Goal: Task Accomplishment & Management: Manage account settings

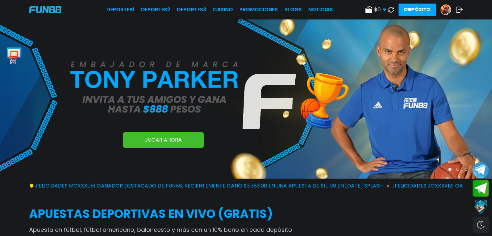
click at [382, 7] on span "$ 0" at bounding box center [381, 10] width 12 height 8
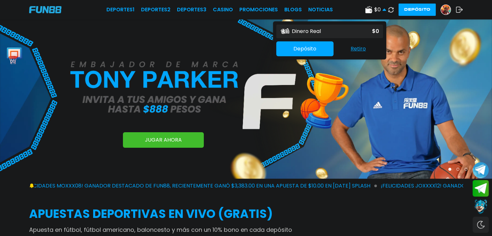
click at [382, 7] on span "$ 0" at bounding box center [381, 10] width 12 height 8
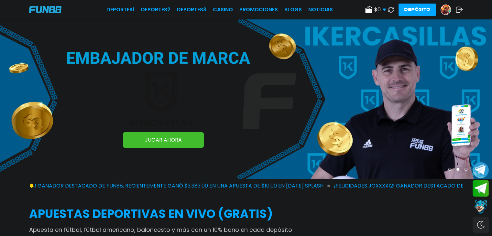
click at [447, 7] on img at bounding box center [446, 10] width 10 height 10
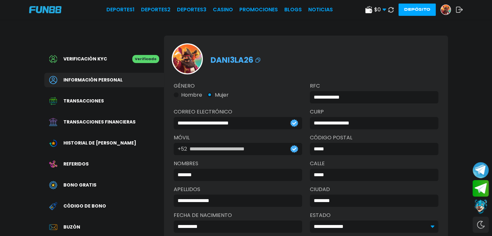
click at [104, 180] on div "Bono Gratis" at bounding box center [104, 185] width 120 height 15
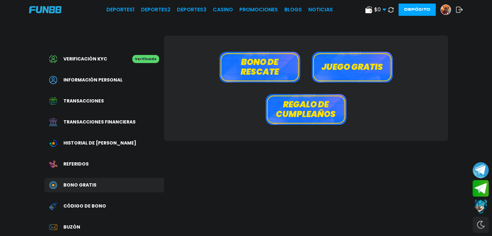
click at [340, 65] on button "Juego gratis" at bounding box center [352, 67] width 81 height 31
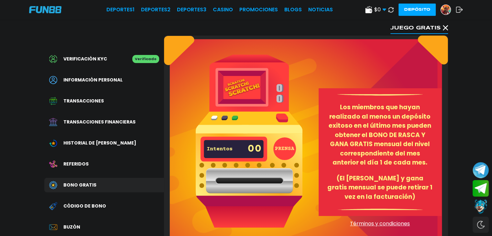
click at [75, 224] on span "Buzón" at bounding box center [71, 227] width 17 height 7
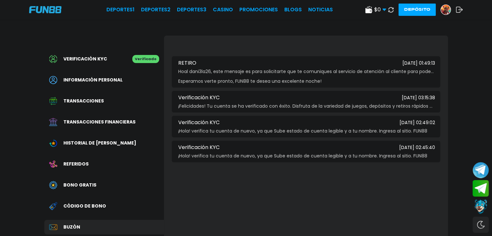
click at [449, 11] on img at bounding box center [446, 10] width 10 height 10
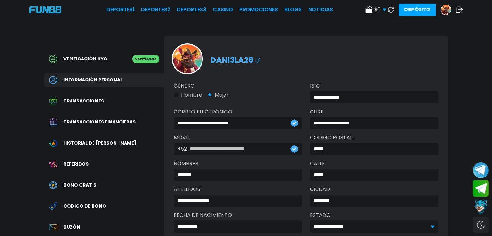
click at [458, 7] on icon at bounding box center [459, 9] width 7 height 6
